Goal: Information Seeking & Learning: Learn about a topic

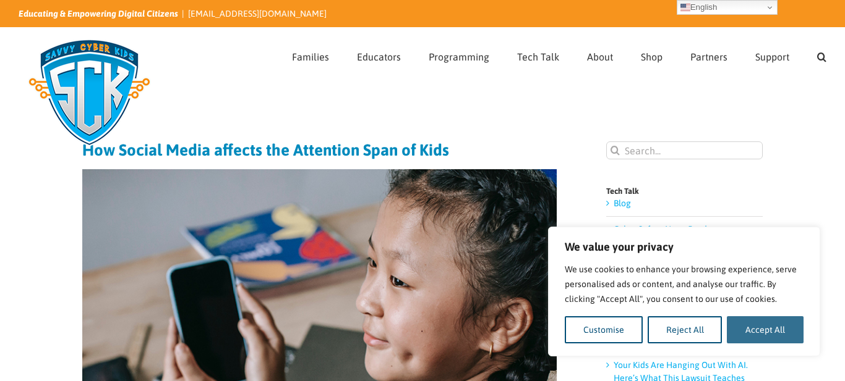
click at [775, 328] on button "Accept All" at bounding box center [764, 330] width 77 height 27
checkbox input "true"
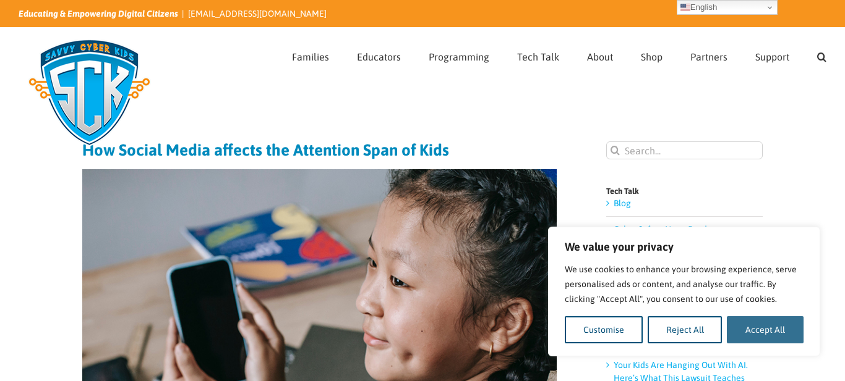
checkbox input "true"
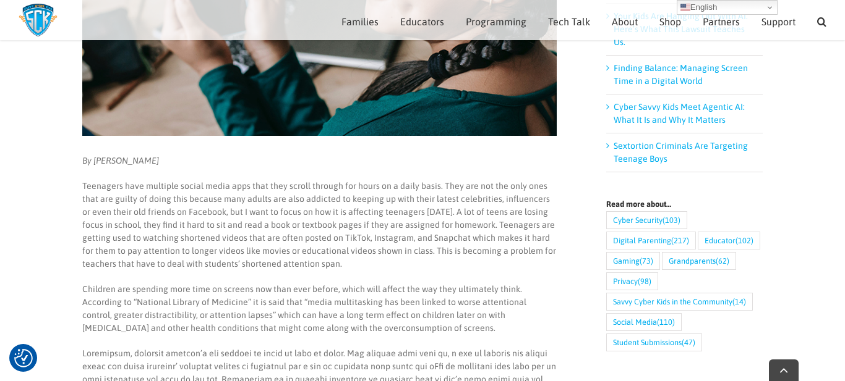
scroll to position [336, 0]
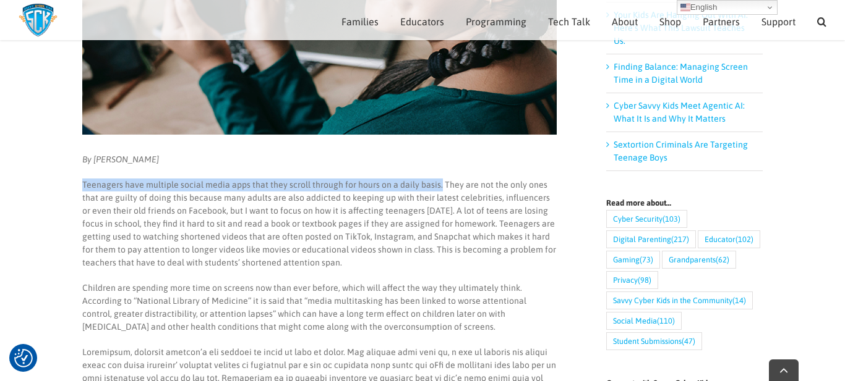
drag, startPoint x: 83, startPoint y: 185, endPoint x: 436, endPoint y: 188, distance: 352.4
click at [436, 188] on p "Teenagers have multiple social media apps that they scroll through for hours on…" at bounding box center [319, 224] width 474 height 91
copy p "Teenagers have multiple social media apps that they scroll through for hours on…"
